Goal: Task Accomplishment & Management: Manage account settings

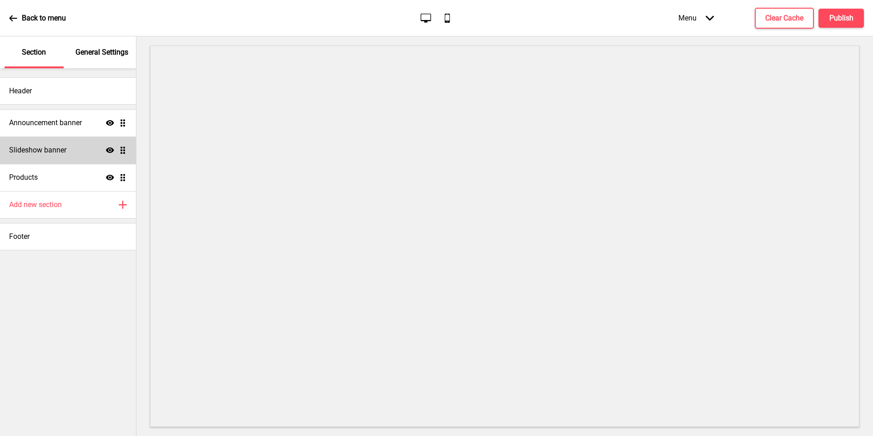
click at [64, 163] on div "Slideshow banner Show Drag" at bounding box center [68, 149] width 136 height 27
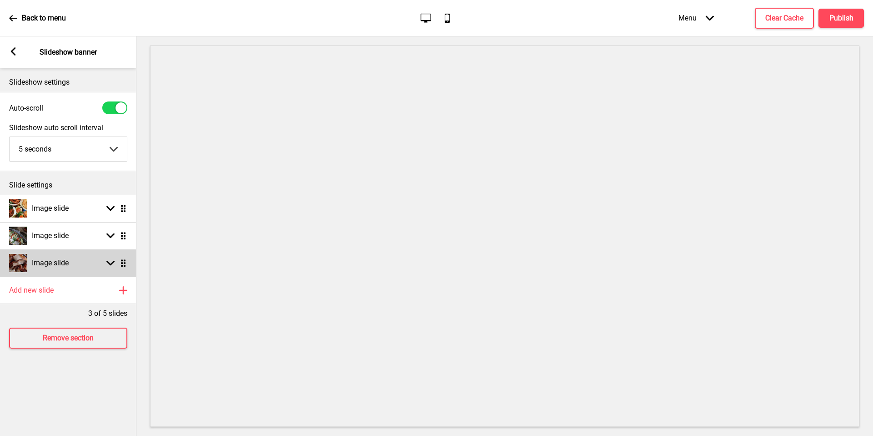
click at [44, 267] on h4 "Image slide" at bounding box center [50, 263] width 37 height 10
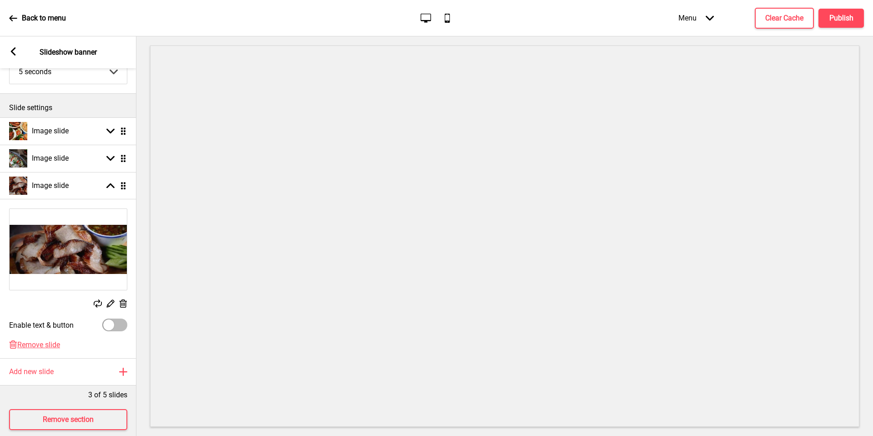
scroll to position [81, 0]
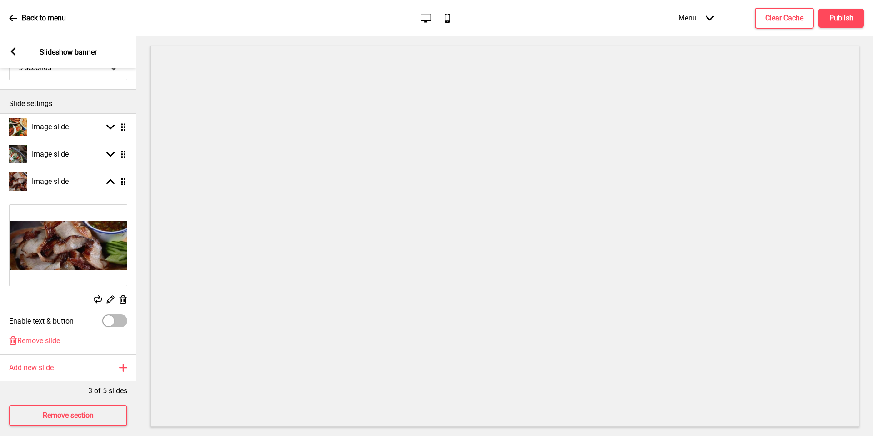
click at [99, 228] on img at bounding box center [68, 245] width 117 height 81
click at [96, 259] on img at bounding box center [68, 245] width 117 height 81
click at [126, 302] on icon at bounding box center [124, 299] width 8 height 8
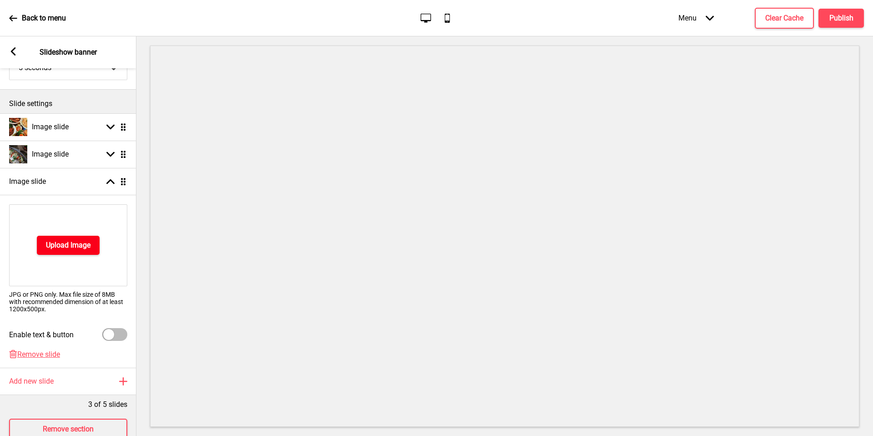
click at [82, 237] on button "Upload Image" at bounding box center [68, 245] width 63 height 19
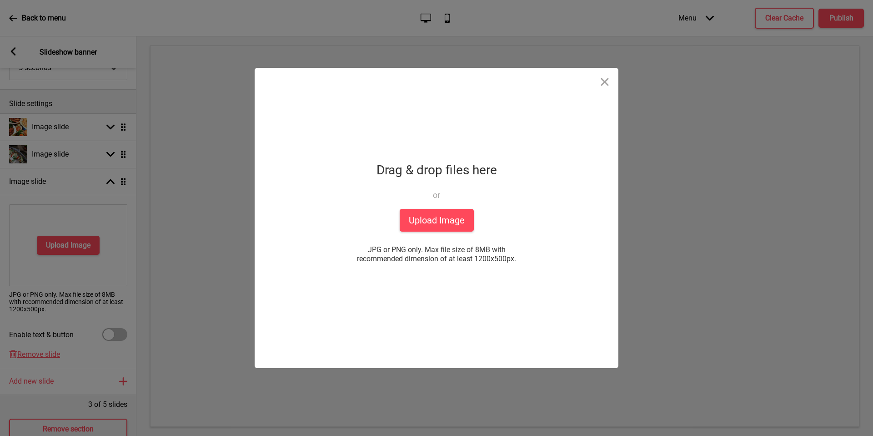
click at [502, 218] on div "Drop a file here Drag & drop files here or Upload files from your computer Uplo…" at bounding box center [436, 218] width 227 height 300
click at [441, 219] on button "Upload Image" at bounding box center [437, 220] width 74 height 23
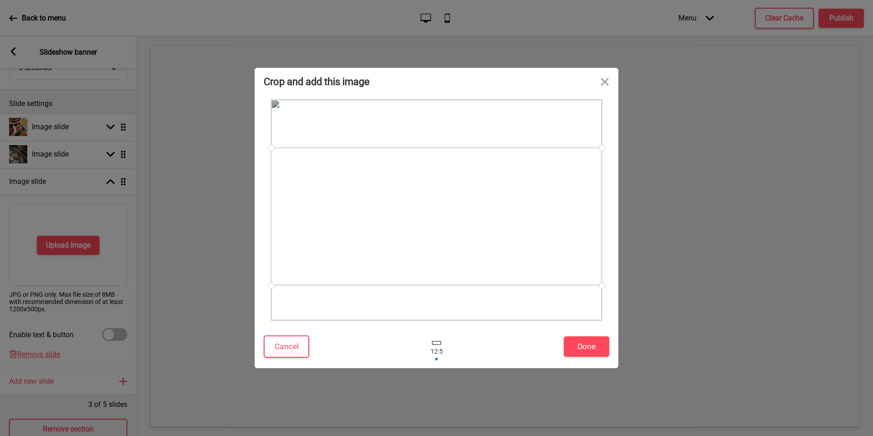
drag, startPoint x: 545, startPoint y: 232, endPoint x: 545, endPoint y: 245, distance: 13.2
click at [545, 245] on div at bounding box center [436, 216] width 331 height 138
click at [578, 351] on button "Done" at bounding box center [586, 346] width 45 height 20
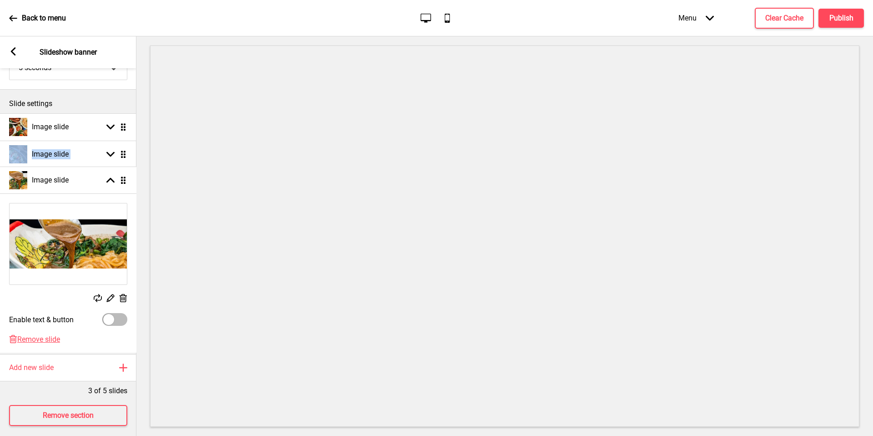
scroll to position [0, 0]
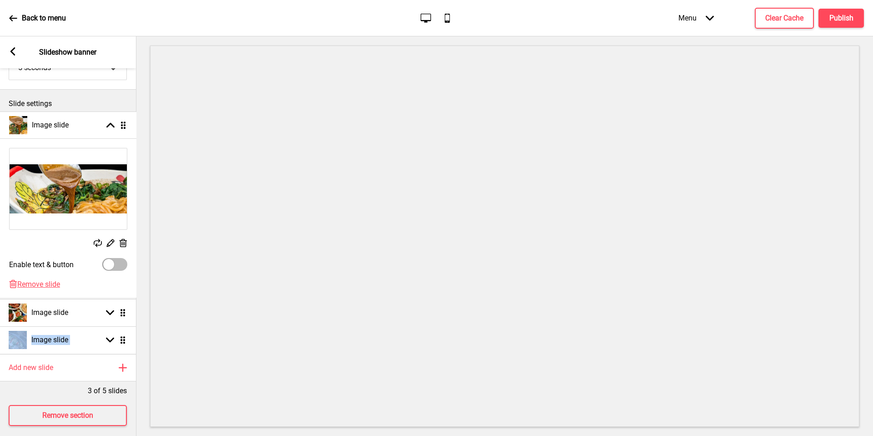
drag, startPoint x: 123, startPoint y: 181, endPoint x: 129, endPoint y: 125, distance: 56.7
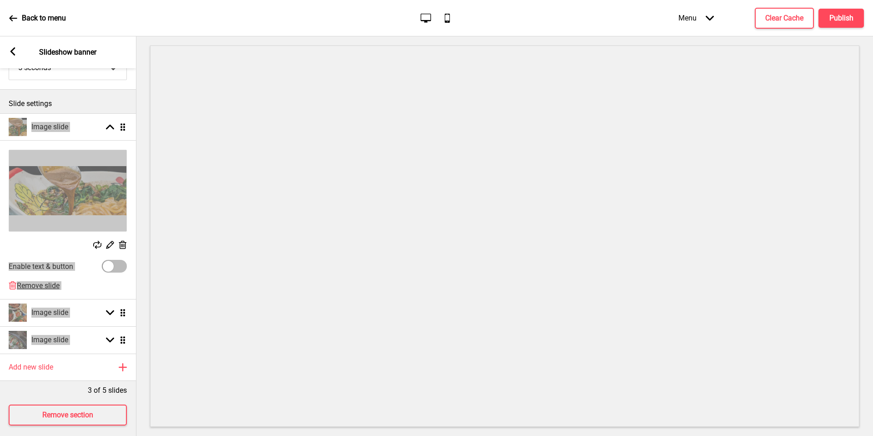
scroll to position [81, 0]
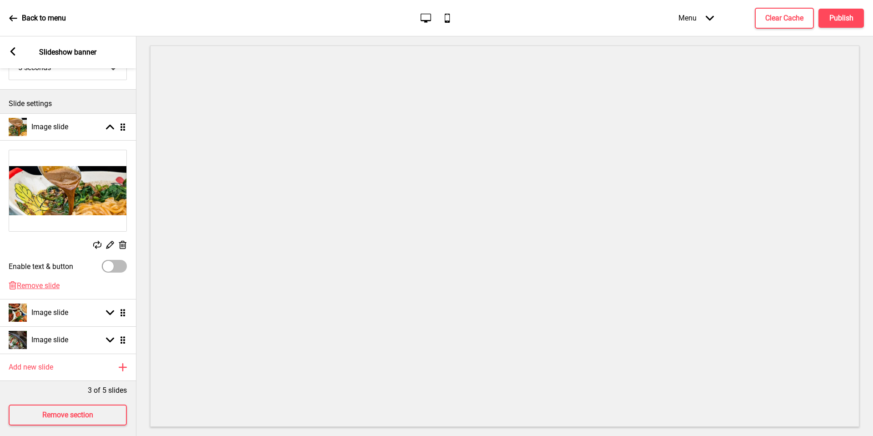
click at [5, 51] on div "Arrow left Slideshow banner" at bounding box center [68, 52] width 136 height 32
click at [16, 49] on rect at bounding box center [13, 51] width 8 height 8
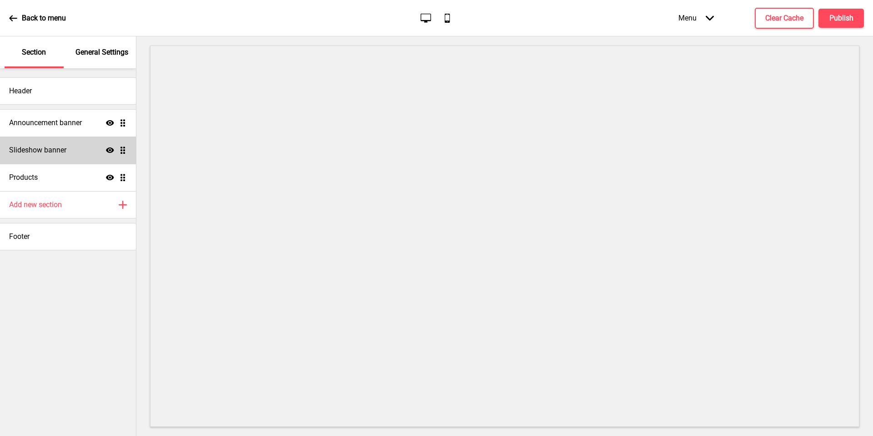
click at [94, 149] on div "Slideshow banner Show Drag" at bounding box center [68, 149] width 136 height 27
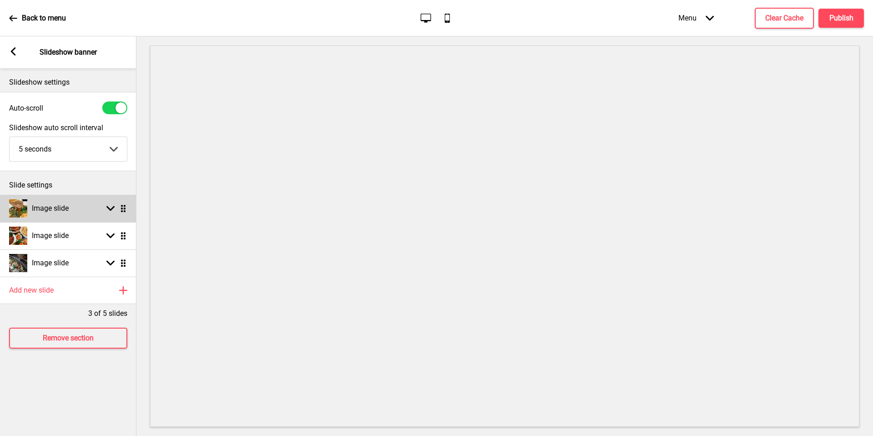
click at [81, 210] on div "Image slide Arrow down Drag" at bounding box center [68, 208] width 136 height 27
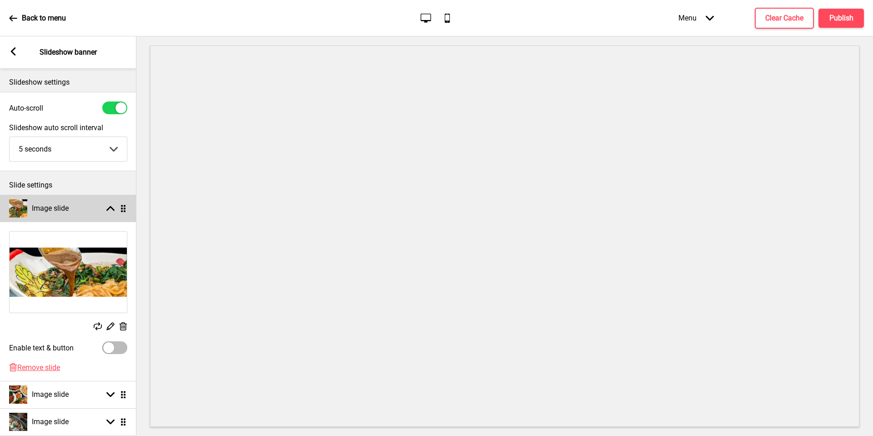
click at [66, 211] on h4 "Image slide" at bounding box center [50, 208] width 37 height 10
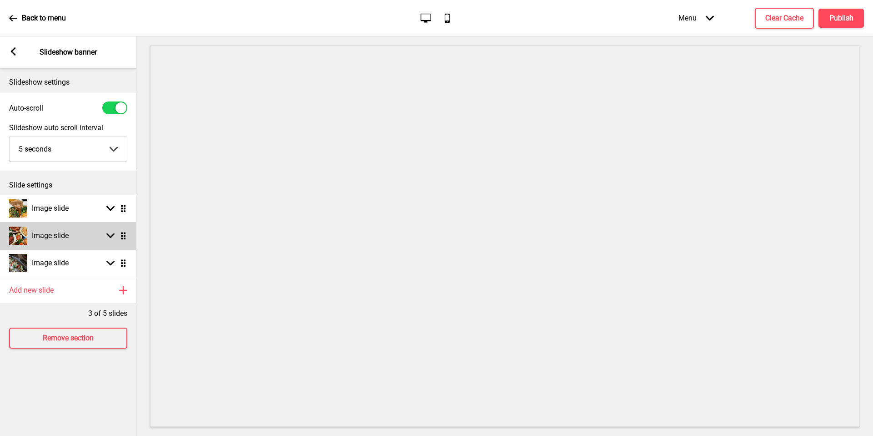
click at [79, 236] on div "Image slide Arrow down Drag" at bounding box center [68, 235] width 136 height 27
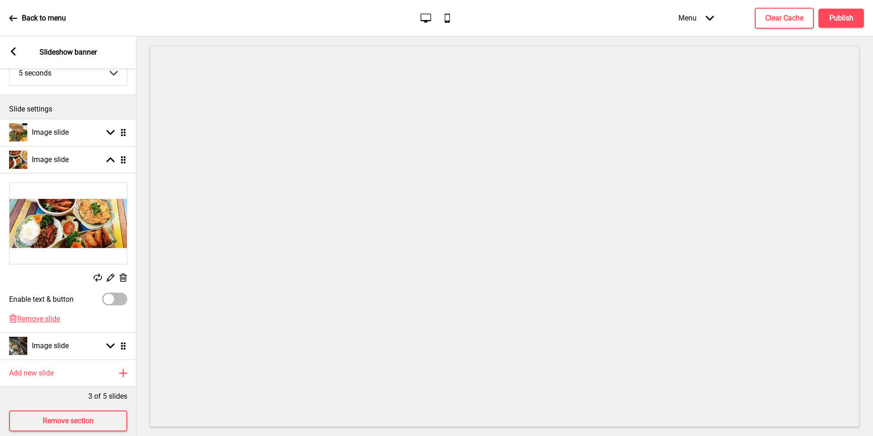
scroll to position [78, 0]
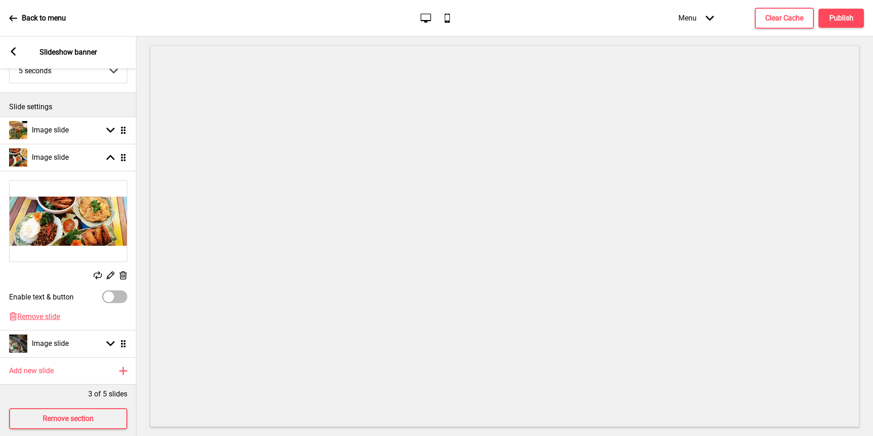
drag, startPoint x: 118, startPoint y: 270, endPoint x: 101, endPoint y: 251, distance: 25.8
click at [118, 270] on div "Replace Edit Delete" at bounding box center [68, 231] width 136 height 110
click at [74, 214] on img at bounding box center [68, 221] width 117 height 81
click at [118, 268] on div "Replace Edit Delete" at bounding box center [68, 231] width 136 height 110
click at [122, 276] on rect at bounding box center [123, 276] width 10 height 10
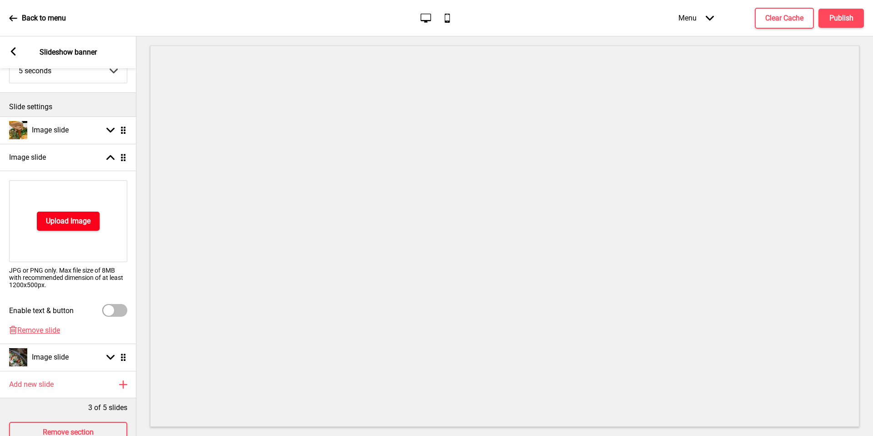
click at [70, 220] on h4 "Upload Image" at bounding box center [68, 221] width 45 height 10
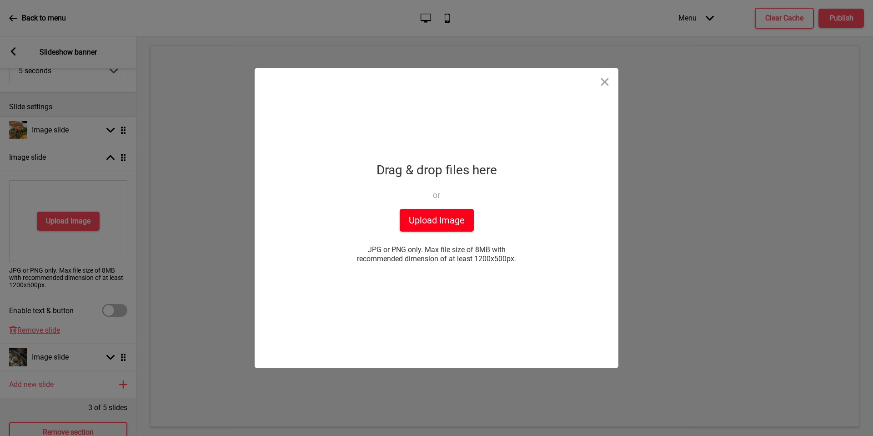
click at [436, 217] on button "Upload Image" at bounding box center [437, 220] width 74 height 23
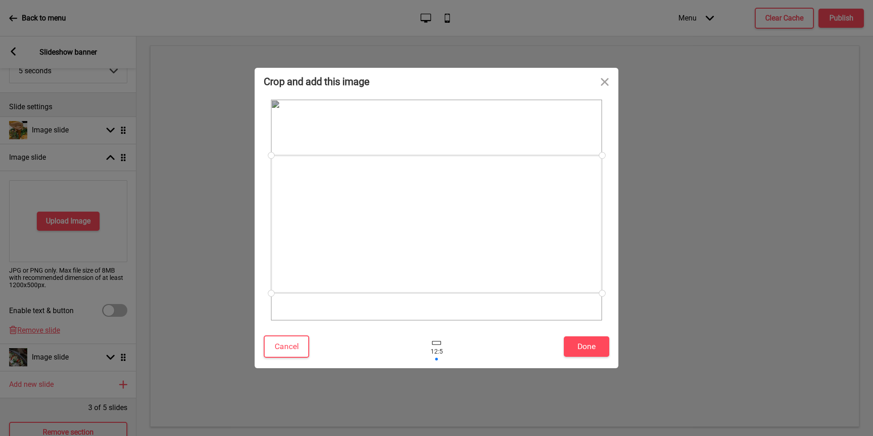
drag, startPoint x: 523, startPoint y: 232, endPoint x: 523, endPoint y: 244, distance: 12.3
click at [523, 244] on div at bounding box center [436, 224] width 331 height 138
click at [418, 354] on div at bounding box center [436, 347] width 237 height 30
click at [439, 341] on div at bounding box center [436, 343] width 9 height 4
click at [440, 342] on div at bounding box center [436, 343] width 9 height 4
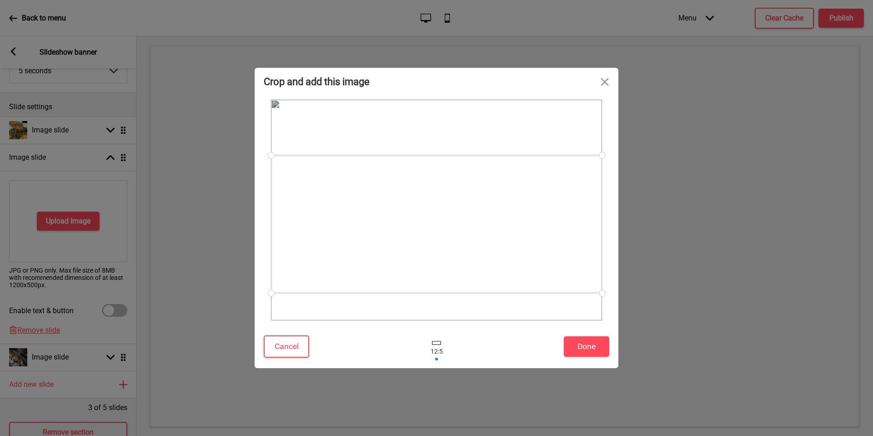
click at [438, 355] on div at bounding box center [436, 347] width 27 height 30
click at [438, 358] on div at bounding box center [436, 347] width 27 height 30
drag, startPoint x: 499, startPoint y: 238, endPoint x: 504, endPoint y: 224, distance: 14.4
click at [504, 224] on div at bounding box center [436, 210] width 331 height 138
click at [577, 343] on button "Done" at bounding box center [586, 346] width 45 height 20
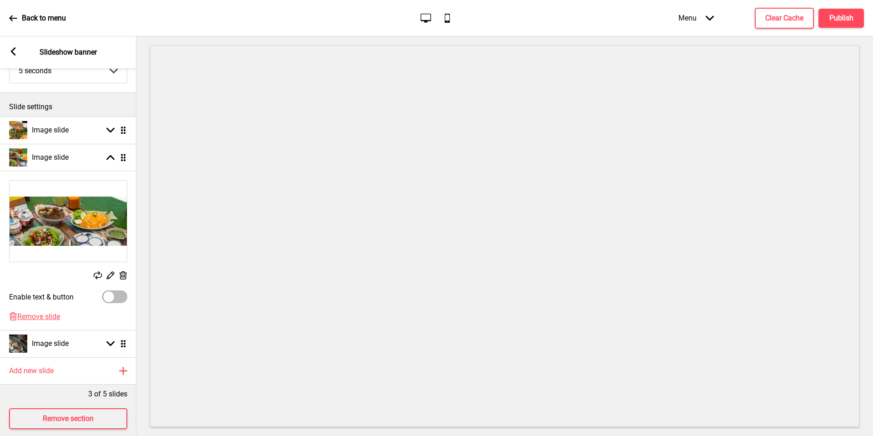
click at [72, 208] on img at bounding box center [68, 221] width 117 height 81
click at [106, 276] on rect at bounding box center [111, 275] width 10 height 10
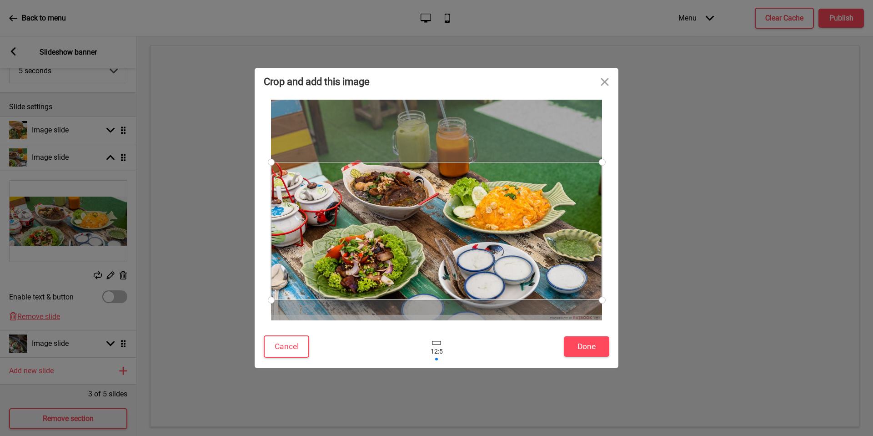
drag, startPoint x: 551, startPoint y: 242, endPoint x: 551, endPoint y: 262, distance: 20.5
click at [551, 262] on div at bounding box center [436, 231] width 331 height 138
click at [594, 341] on button "Done" at bounding box center [586, 346] width 45 height 20
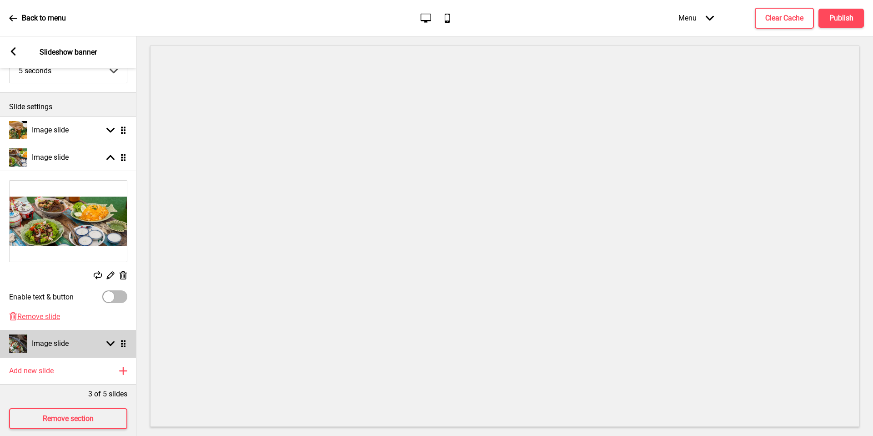
click at [81, 341] on div "Image slide Arrow down Drag" at bounding box center [68, 343] width 136 height 27
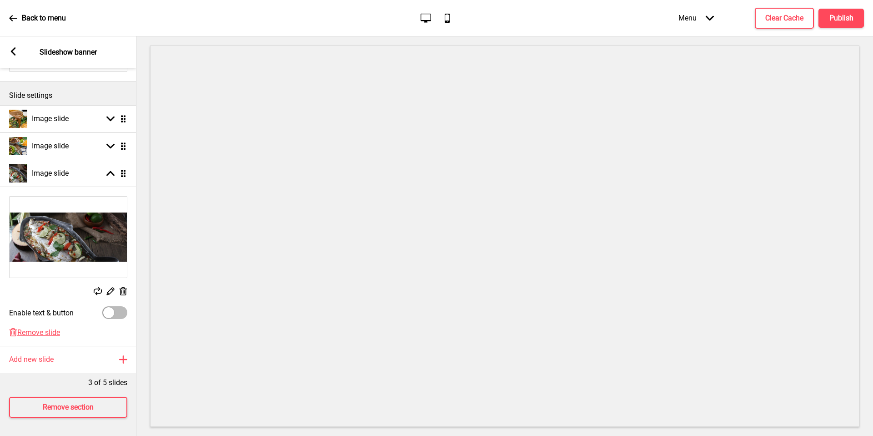
click at [125, 287] on icon at bounding box center [124, 291] width 8 height 8
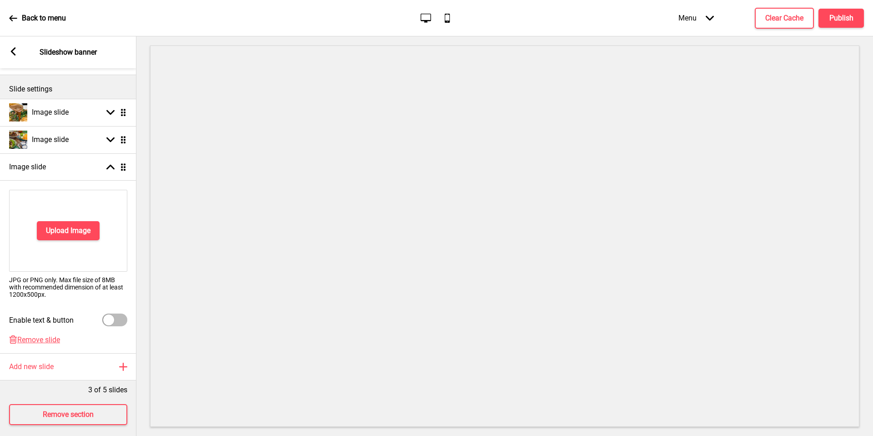
scroll to position [100, 0]
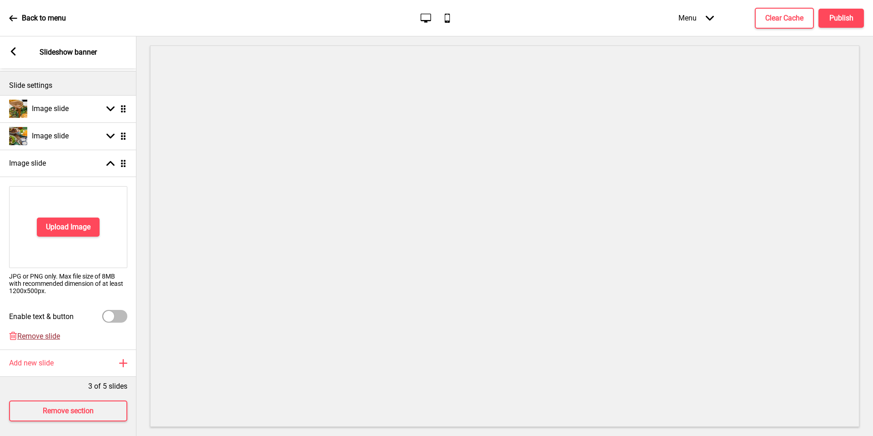
click at [32, 336] on span "Remove slide" at bounding box center [38, 336] width 43 height 9
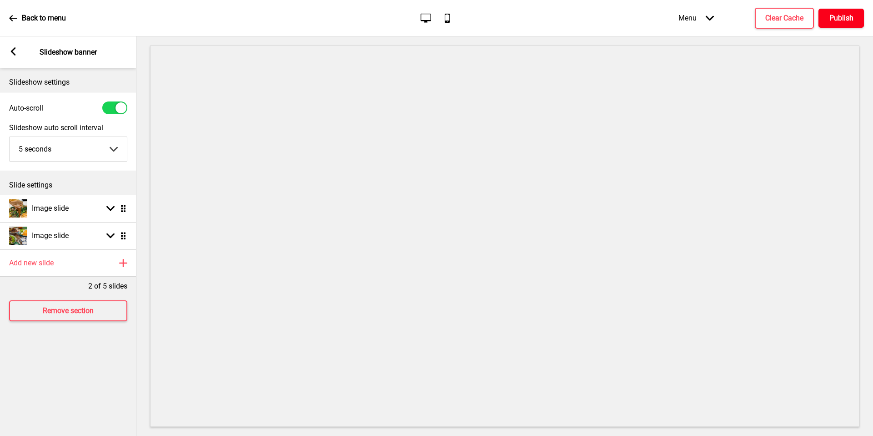
click at [836, 10] on button "Publish" at bounding box center [841, 18] width 45 height 19
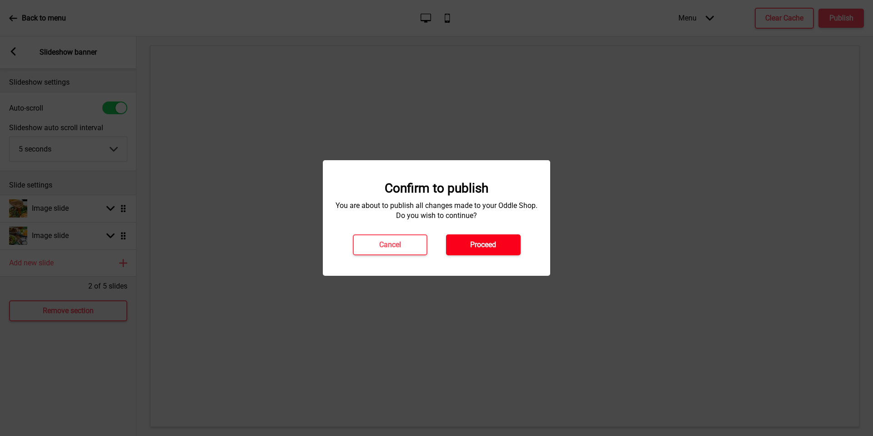
click at [457, 250] on button "Proceed" at bounding box center [483, 244] width 75 height 21
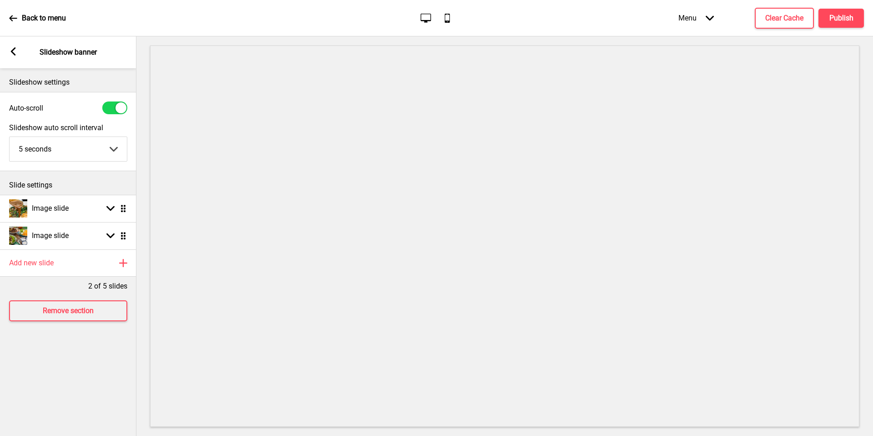
click at [13, 49] on icon at bounding box center [13, 51] width 5 height 8
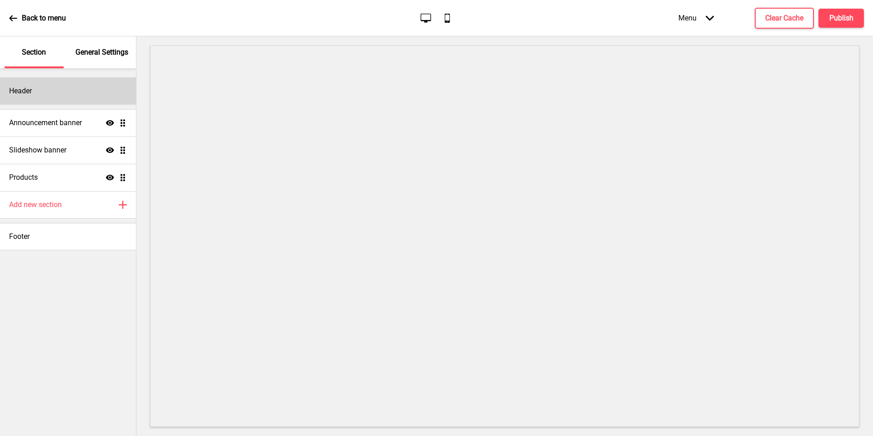
click at [88, 92] on div "Header" at bounding box center [68, 90] width 136 height 27
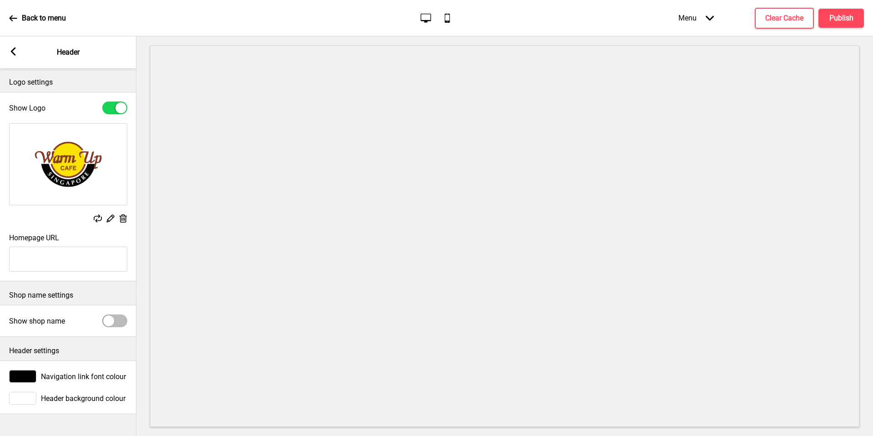
click at [98, 58] on div "Arrow left Header" at bounding box center [68, 52] width 136 height 32
drag, startPoint x: 9, startPoint y: 52, endPoint x: 22, endPoint y: 48, distance: 14.1
click at [9, 52] on icon "Arrow left" at bounding box center [13, 51] width 8 height 8
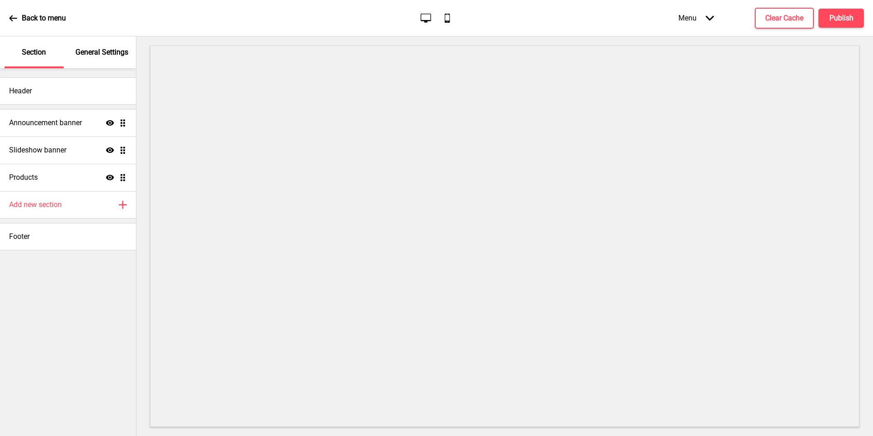
click at [92, 47] on p "General Settings" at bounding box center [102, 52] width 53 height 10
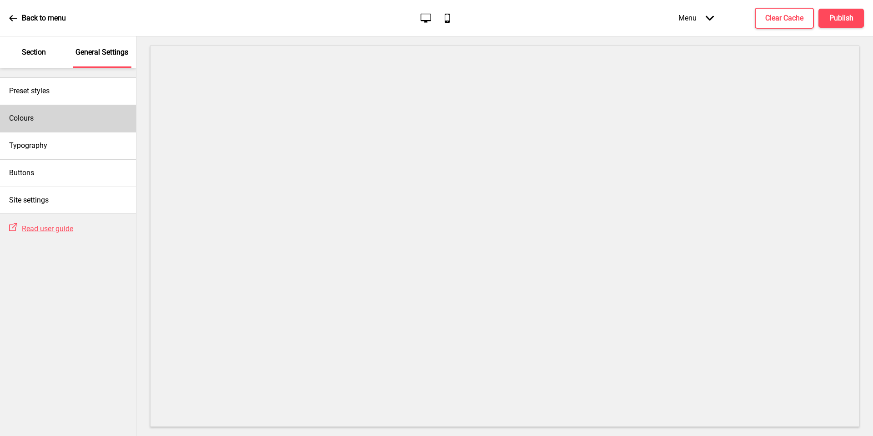
click at [93, 114] on div "Colours" at bounding box center [68, 118] width 136 height 27
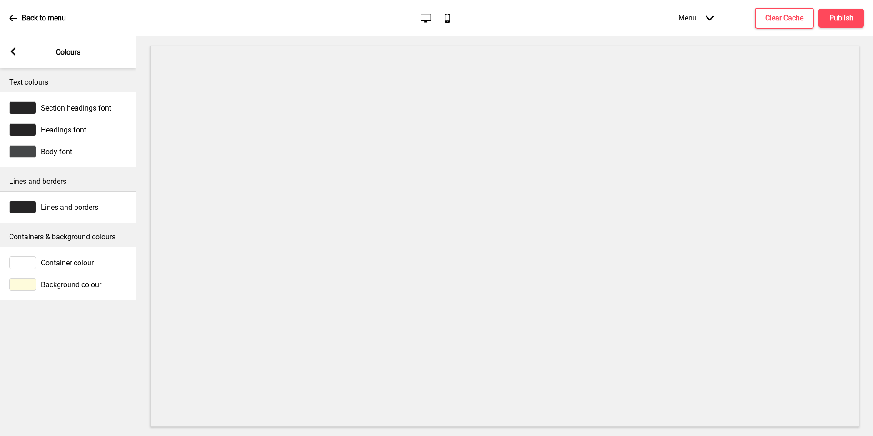
click at [66, 288] on div "Background colour" at bounding box center [68, 284] width 118 height 13
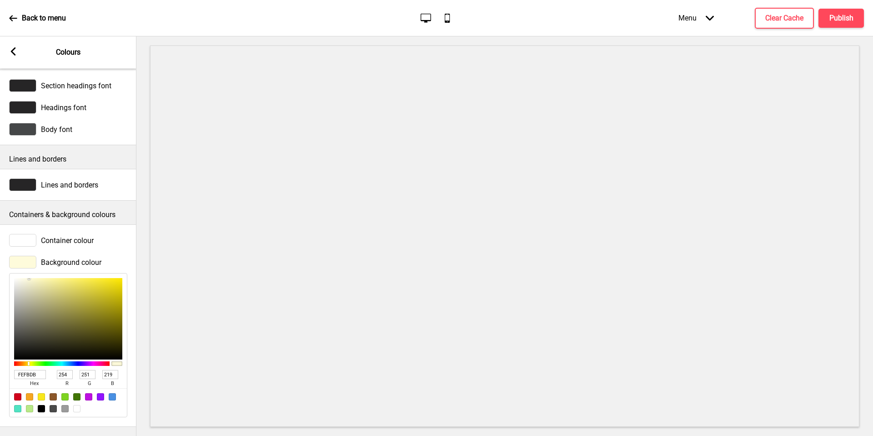
scroll to position [29, 0]
click at [24, 370] on input "FEFBDB" at bounding box center [30, 374] width 32 height 9
click at [28, 370] on input "FEFBDB" at bounding box center [30, 374] width 32 height 9
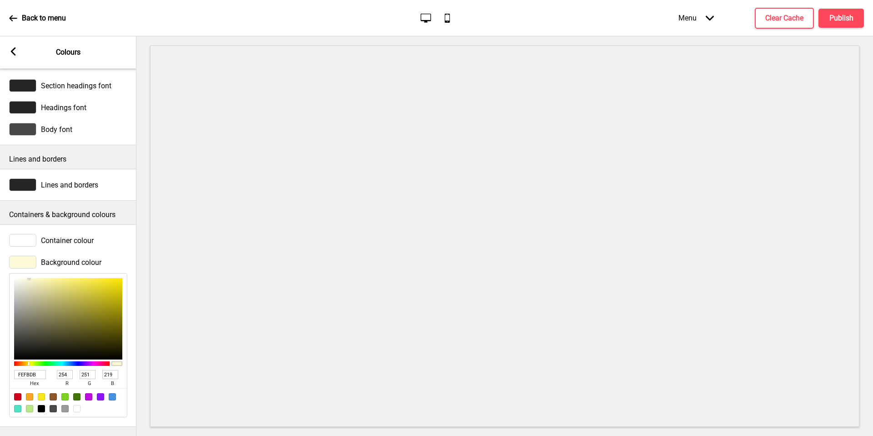
paste input "f99620"
type input "f99620"
type input "249"
type input "150"
type input "32"
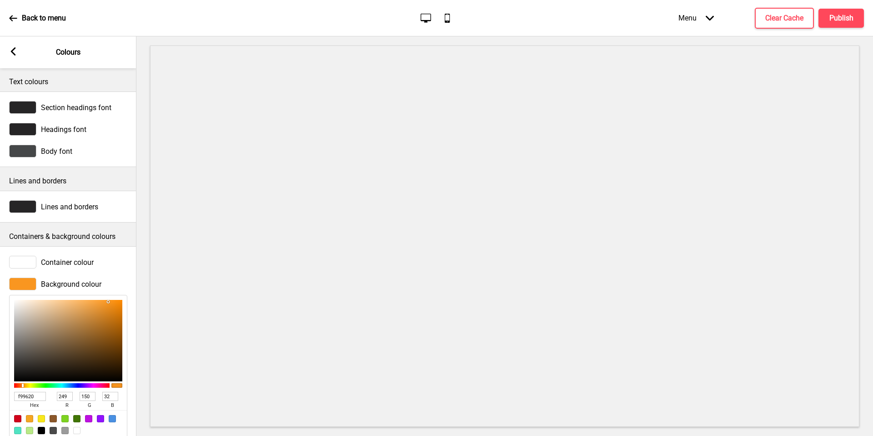
scroll to position [0, 0]
type input "f99620"
click at [16, 48] on rect at bounding box center [13, 51] width 8 height 8
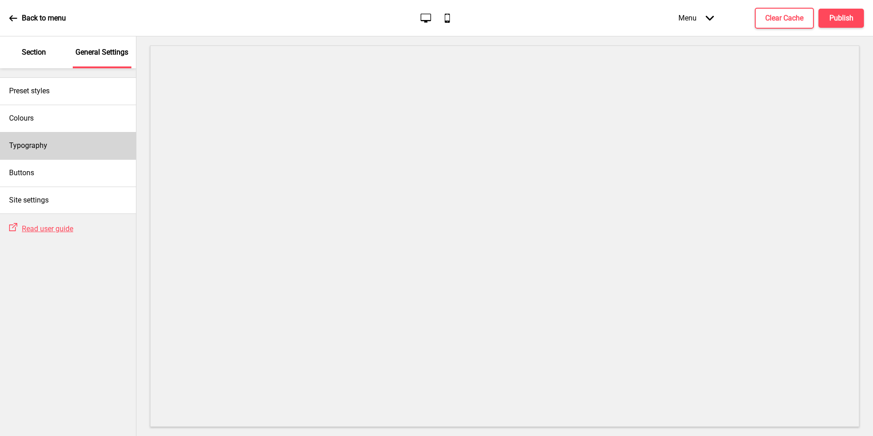
click at [54, 152] on div "Typography" at bounding box center [68, 145] width 136 height 27
select select "Nunito Sans"
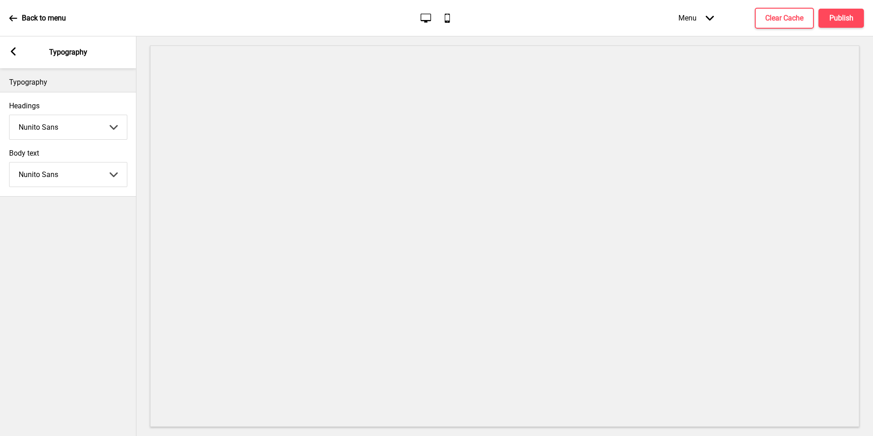
click at [4, 56] on div "Arrow left Typography" at bounding box center [68, 52] width 136 height 32
click at [10, 53] on rect at bounding box center [13, 51] width 8 height 8
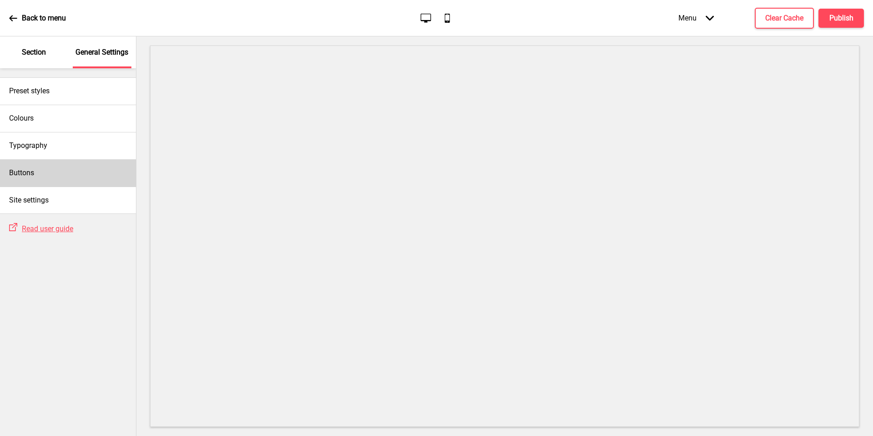
click at [67, 164] on div "Buttons" at bounding box center [68, 172] width 136 height 27
select select "square"
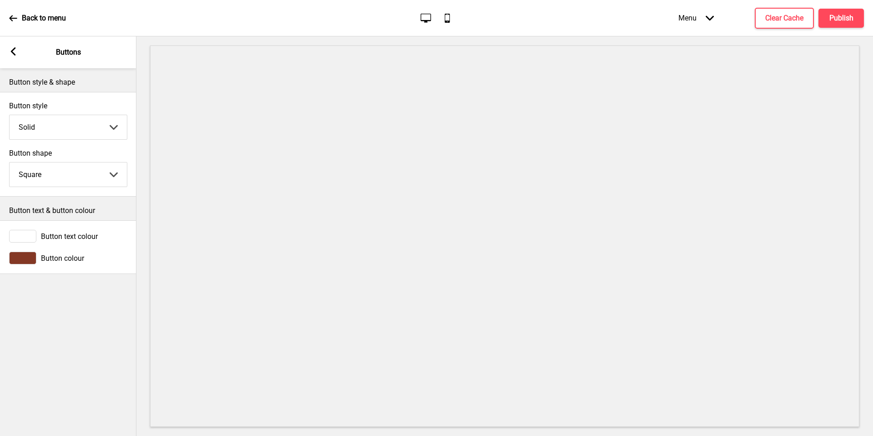
click at [17, 50] on rect at bounding box center [13, 51] width 8 height 8
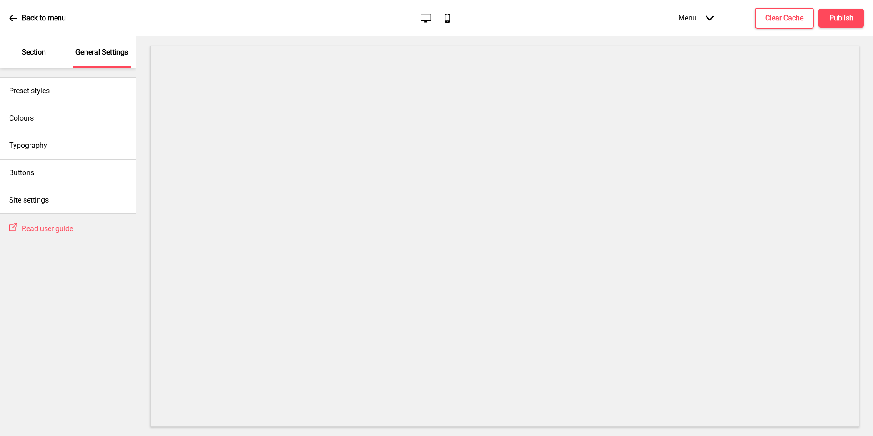
click at [22, 51] on p "Section" at bounding box center [34, 52] width 24 height 10
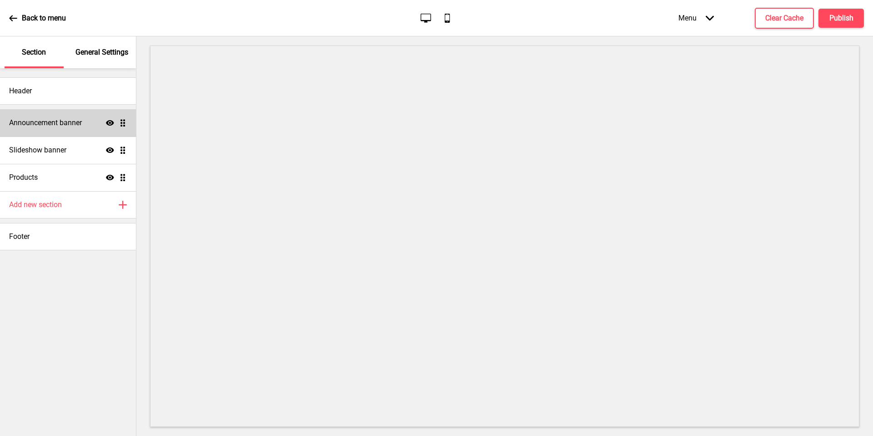
click at [67, 122] on h4 "Announcement banner" at bounding box center [45, 123] width 73 height 10
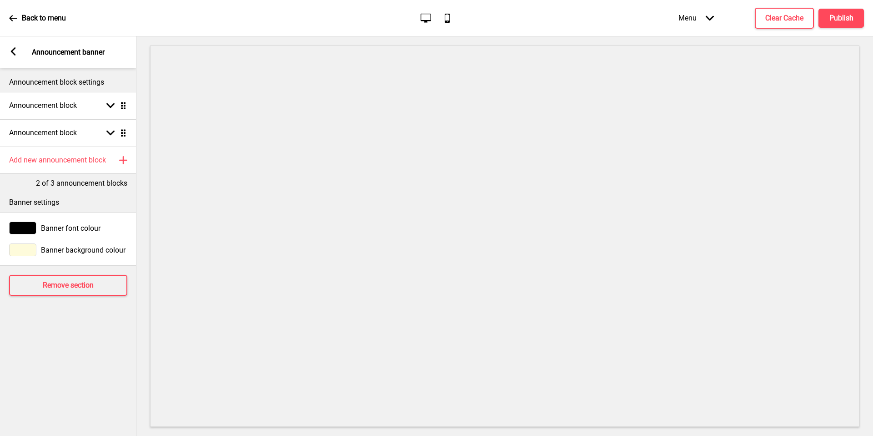
click at [91, 246] on span "Banner background colour" at bounding box center [83, 250] width 85 height 9
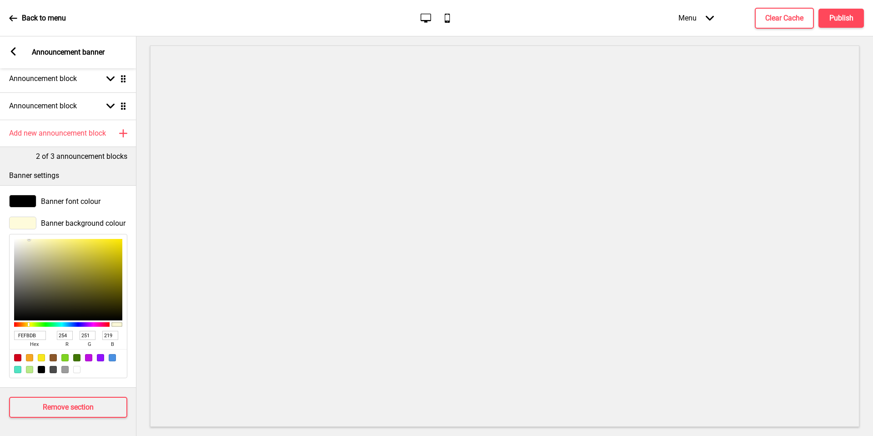
scroll to position [33, 0]
click at [26, 340] on span "hex" at bounding box center [34, 344] width 40 height 9
click at [31, 331] on input "FEFBDB" at bounding box center [30, 335] width 32 height 9
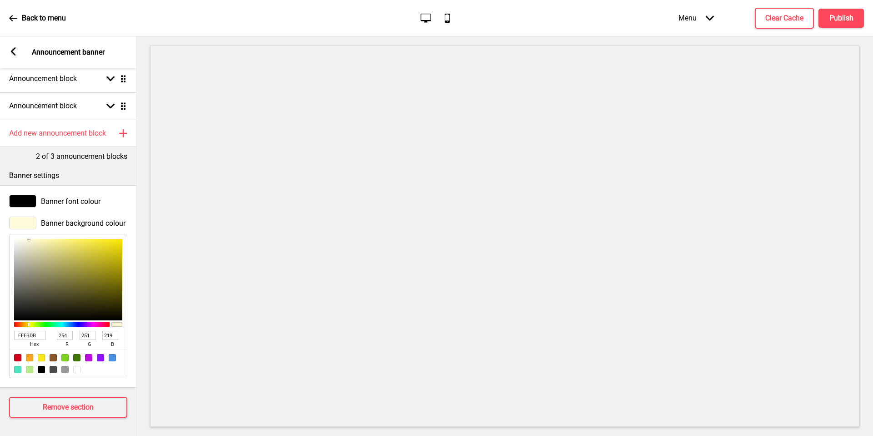
paste input "f99620"
type input "f99620"
type input "249"
type input "150"
type input "32"
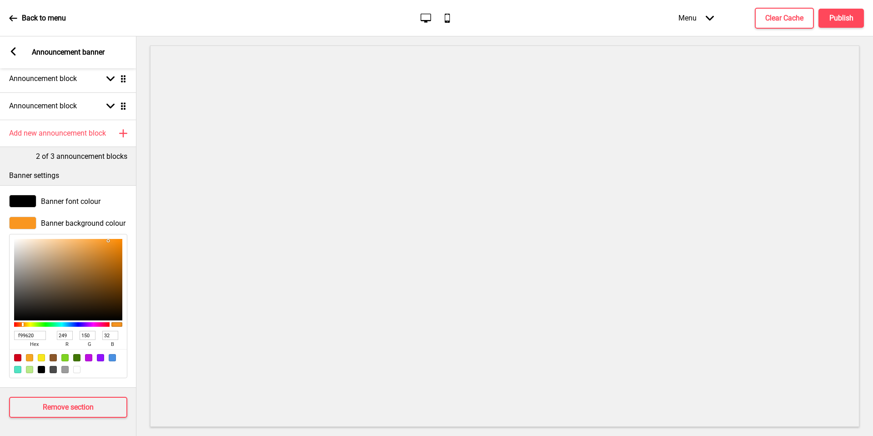
type input "F99620"
click at [108, 379] on div "Banner font colour Banner background colour F99620 hex 249 r 150 g 32 b 100 a" at bounding box center [68, 286] width 136 height 202
click at [43, 197] on span "Banner font colour" at bounding box center [71, 201] width 60 height 9
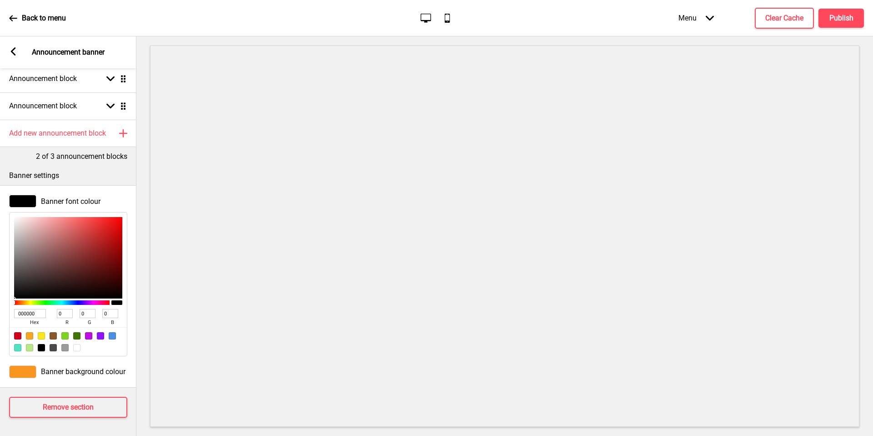
type input "C68888"
type input "198"
type input "136"
type input "D4A5A5"
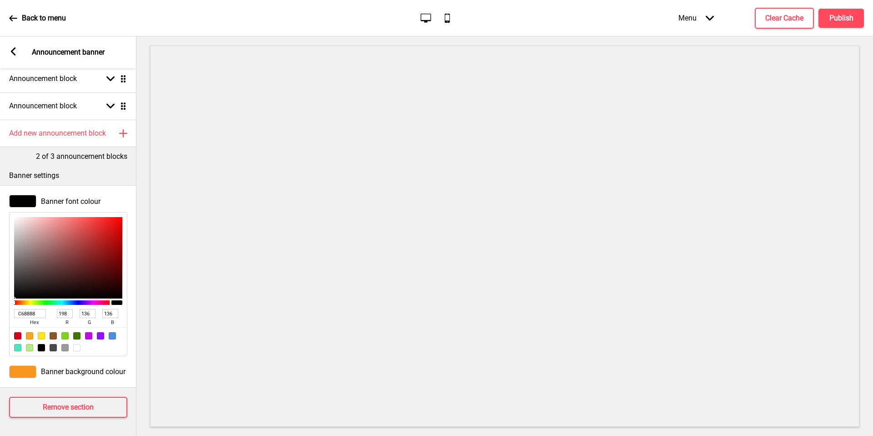
type input "212"
type input "165"
type input "FFFFFF"
type input "255"
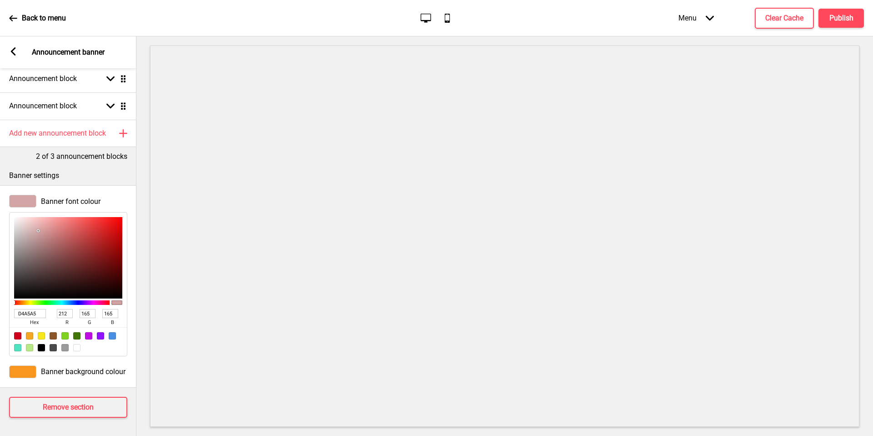
type input "255"
drag, startPoint x: 48, startPoint y: 229, endPoint x: 0, endPoint y: 187, distance: 63.5
click at [0, 190] on div "Banner font colour FFFFFF hex 255 r 255 g 255 b 100 a" at bounding box center [68, 275] width 136 height 171
type input "816B6B"
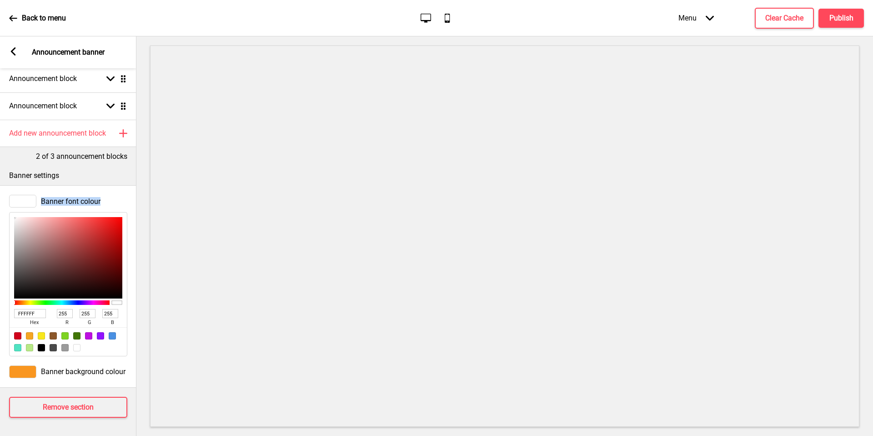
type input "129"
type input "107"
type input "2E2626"
type input "46"
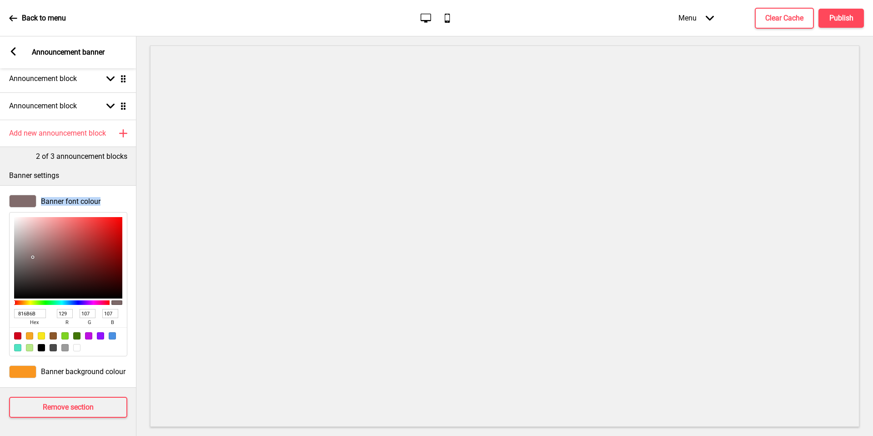
type input "38"
type input "000000"
type input "0"
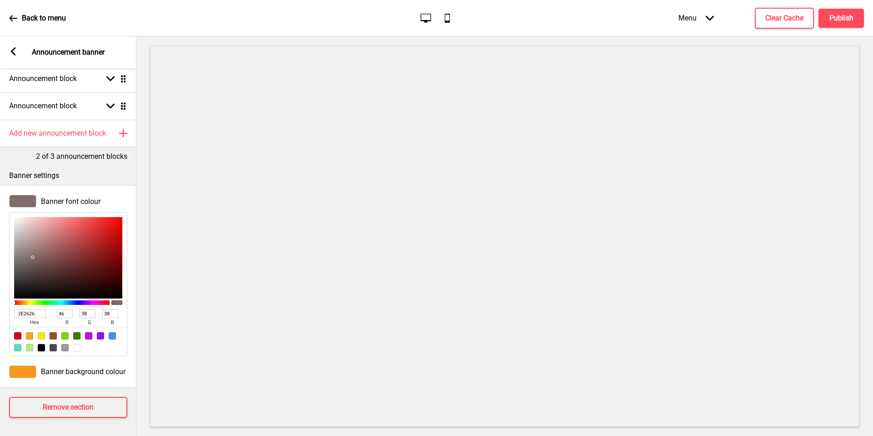
type input "0"
drag, startPoint x: 35, startPoint y: 277, endPoint x: 0, endPoint y: 351, distance: 81.4
click at [0, 351] on div "Banner font colour 000000 hex 0 r 0 g 0 b 100 a" at bounding box center [68, 275] width 136 height 171
type input "191818"
type input "25"
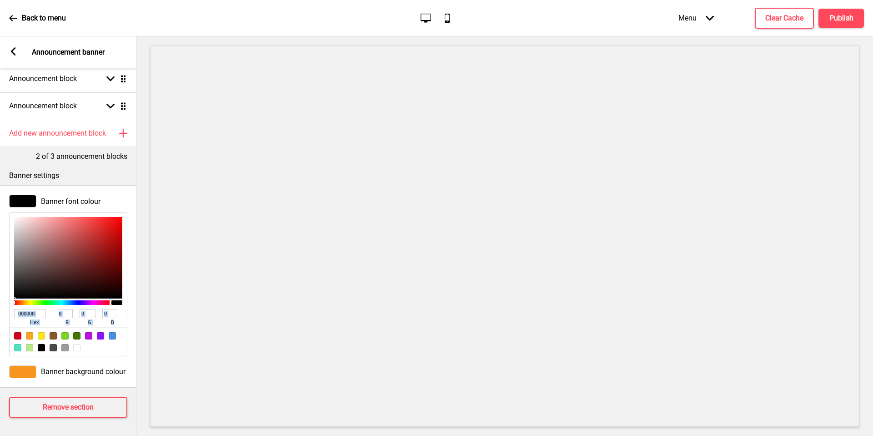
type input "24"
type input "121212"
type input "18"
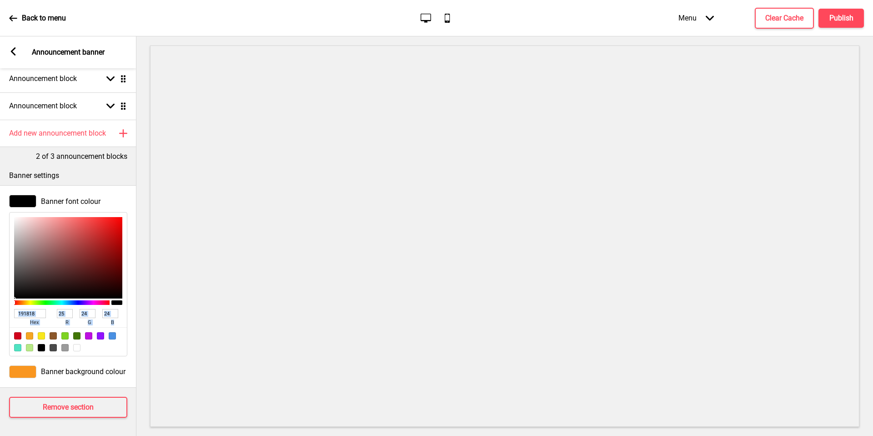
type input "18"
type input "000000"
type input "0"
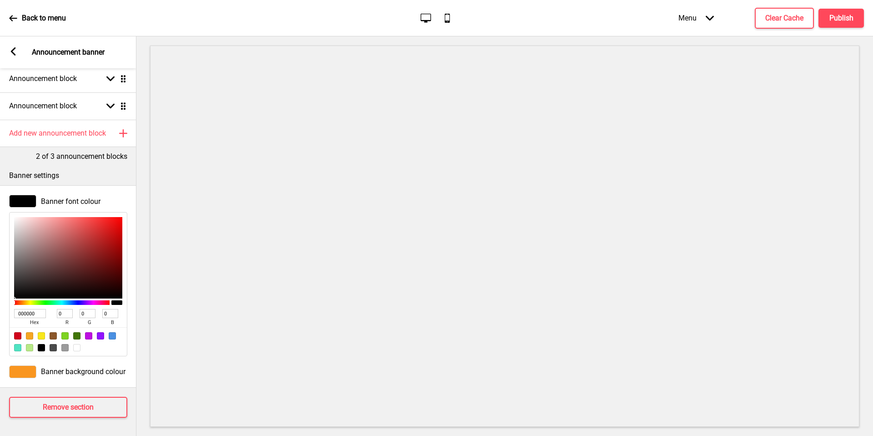
drag, startPoint x: 17, startPoint y: 285, endPoint x: 0, endPoint y: 301, distance: 23.2
click at [0, 301] on div "Banner font colour 000000 hex 0 r 0 g 0 b 100 a" at bounding box center [68, 275] width 136 height 171
type input "866161"
type input "134"
type input "97"
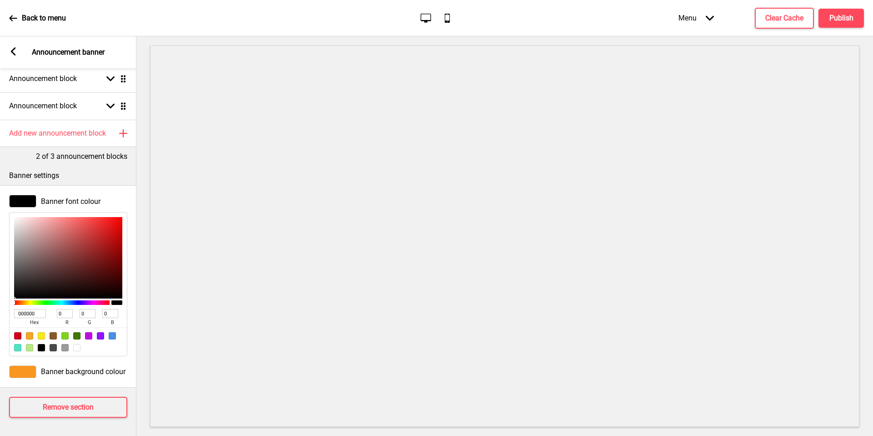
type input "97"
type input "977070"
type input "151"
type input "112"
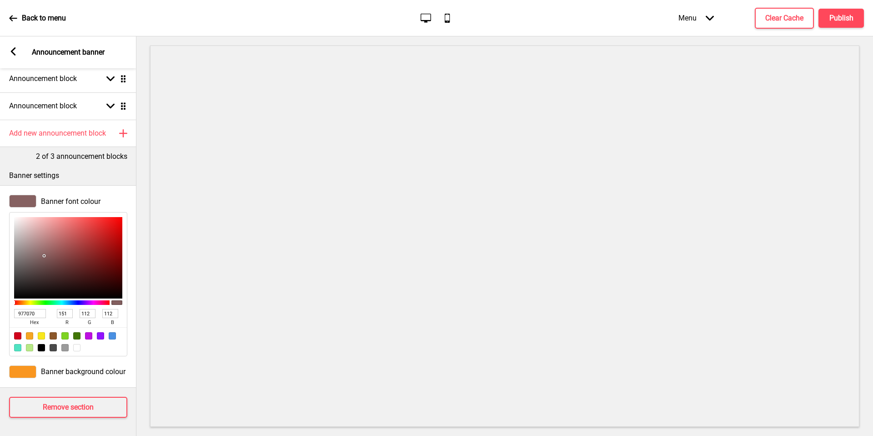
type input "FFFFFF"
type input "255"
drag, startPoint x: 42, startPoint y: 244, endPoint x: 0, endPoint y: 174, distance: 81.6
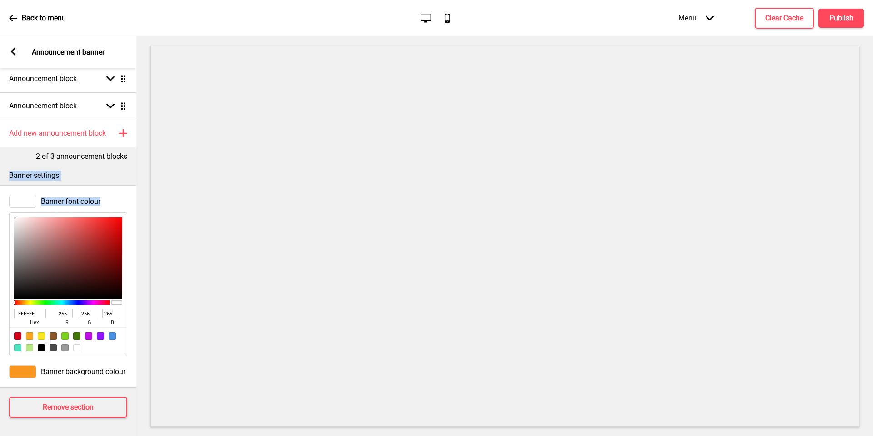
click at [0, 174] on div "Banner settings Banner font colour FFFFFF hex 255 r 255 g 255 b 100 a Banner ba…" at bounding box center [68, 274] width 136 height 226
click at [30, 365] on div at bounding box center [22, 371] width 27 height 13
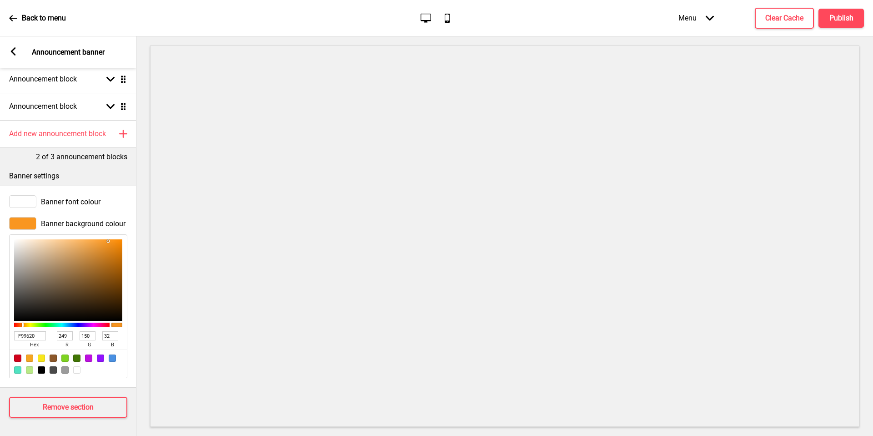
type input "DCBD98"
type input "220"
type input "189"
type input "152"
type input "B89F80"
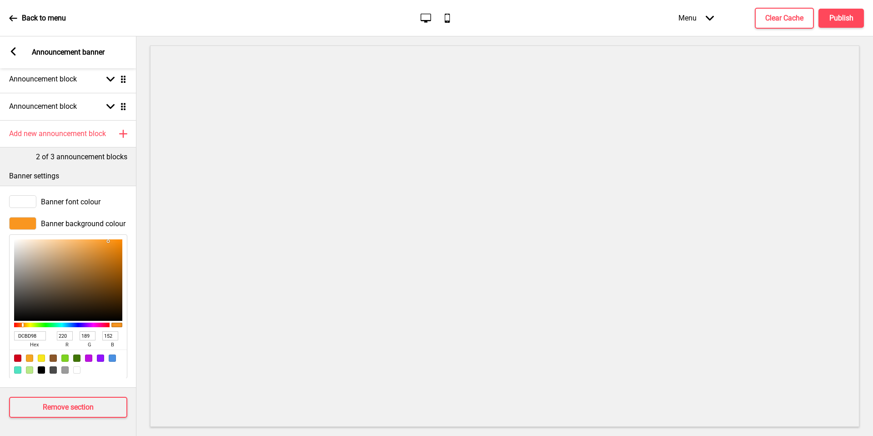
type input "184"
type input "159"
type input "128"
type input "9B8F80"
type input "155"
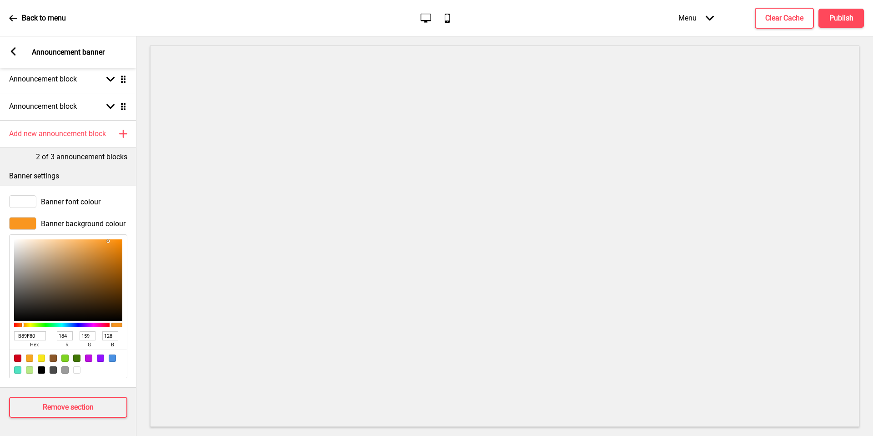
type input "143"
type input "555555"
type input "85"
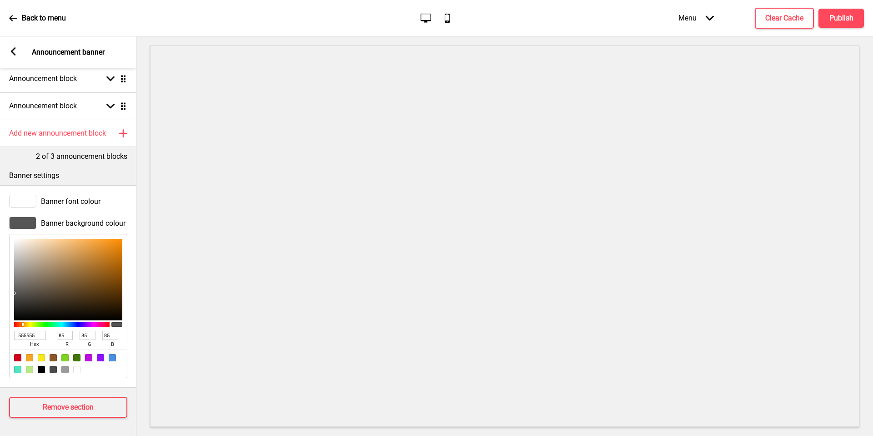
type input "000000"
type input "0"
drag, startPoint x: 47, startPoint y: 259, endPoint x: 0, endPoint y: 374, distance: 124.4
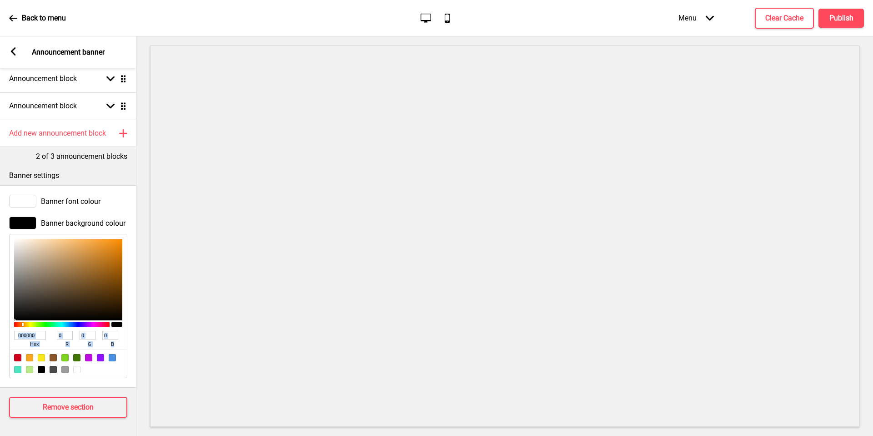
click at [0, 374] on div "Banner background colour 000000 hex 0 r 0 g 0 b 100 a" at bounding box center [68, 297] width 136 height 171
click at [12, 15] on icon at bounding box center [13, 18] width 8 height 8
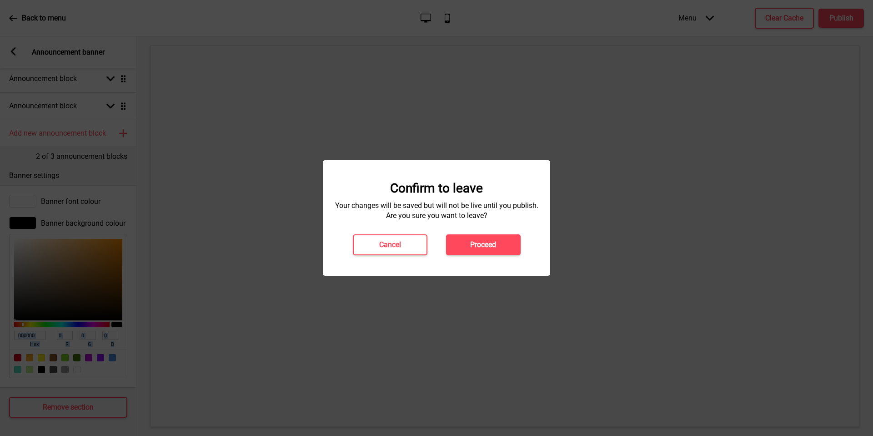
click at [502, 242] on button "Proceed" at bounding box center [483, 244] width 75 height 21
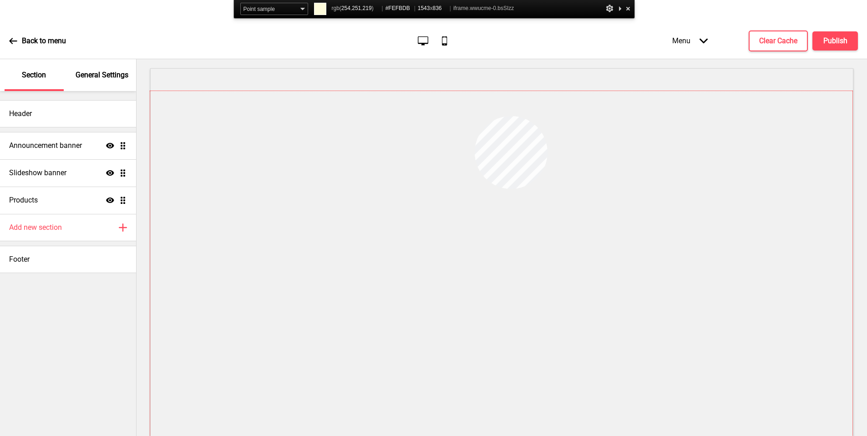
click at [474, 116] on div at bounding box center [501, 281] width 702 height 380
click at [103, 73] on p "General Settings" at bounding box center [102, 75] width 53 height 10
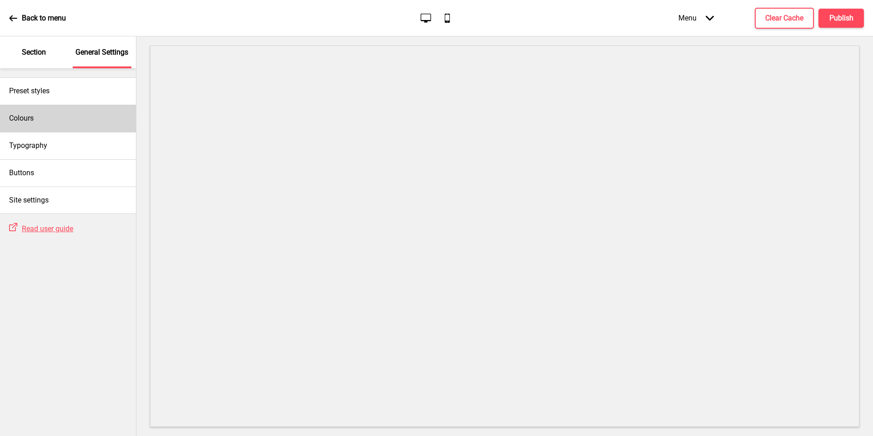
click at [72, 119] on div "Colours" at bounding box center [68, 118] width 136 height 27
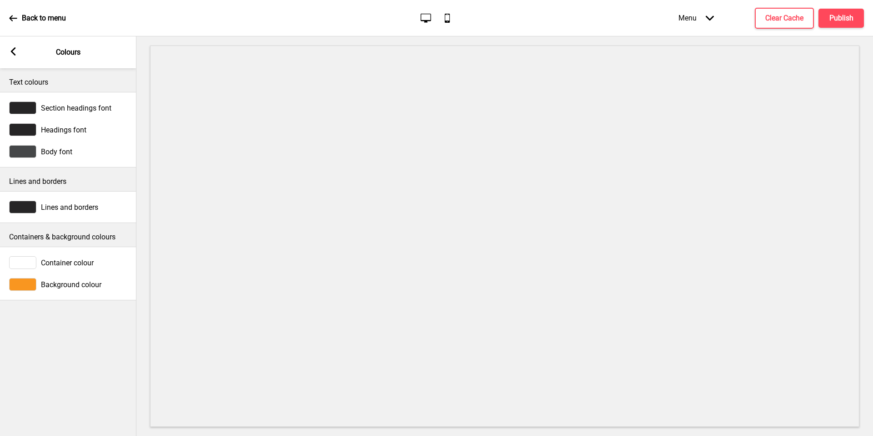
click at [86, 283] on span "Background colour" at bounding box center [71, 284] width 60 height 9
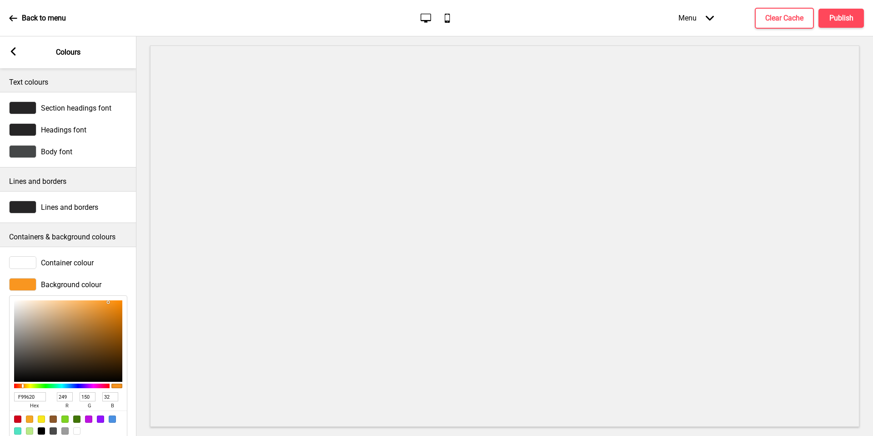
click at [26, 396] on input "F99620" at bounding box center [30, 396] width 32 height 9
paste input "#FEFBDB"
type input "#FEFBDB"
type input "254"
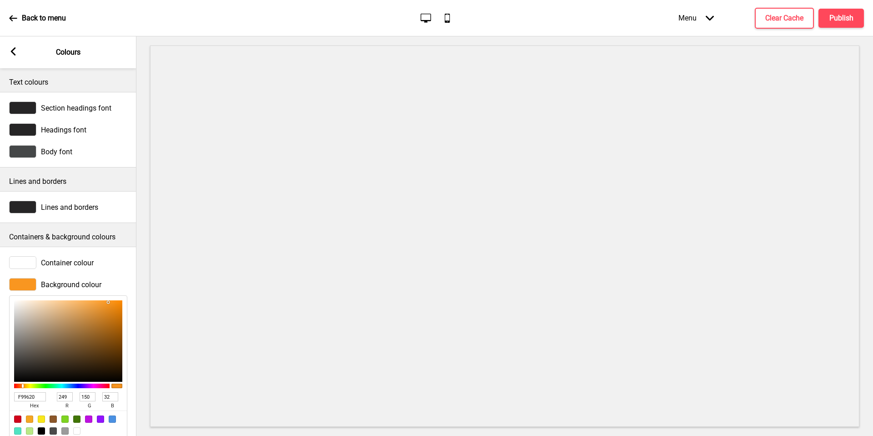
type input "251"
type input "219"
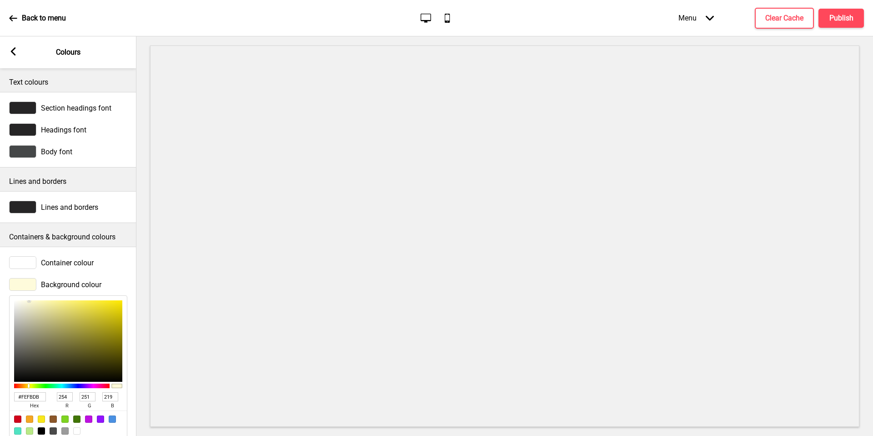
type input "FEFBDB"
click at [862, 212] on div at bounding box center [504, 235] width 737 height 399
click at [858, 25] on button "Publish" at bounding box center [841, 18] width 45 height 19
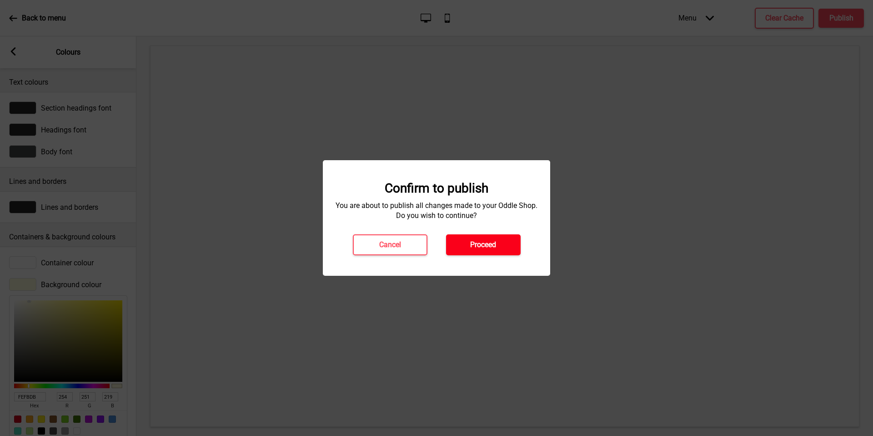
click at [479, 240] on h4 "Proceed" at bounding box center [483, 245] width 26 height 10
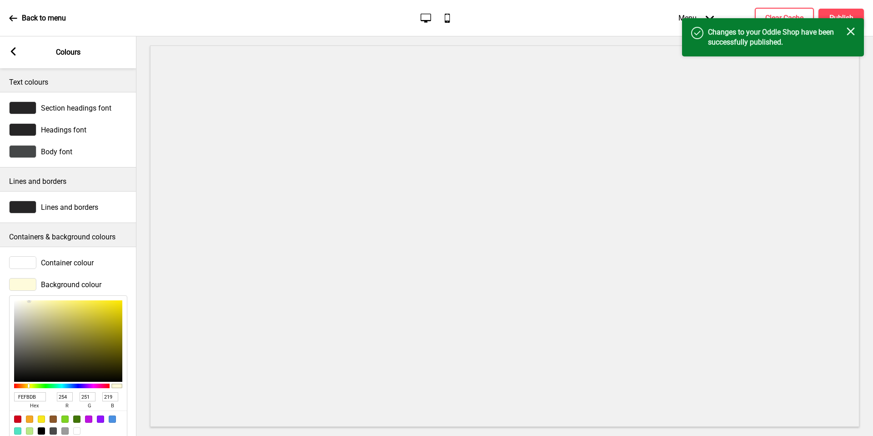
click at [852, 31] on icon "Close" at bounding box center [851, 31] width 8 height 8
